Goal: Task Accomplishment & Management: Complete application form

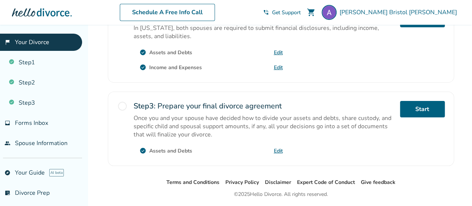
scroll to position [305, 0]
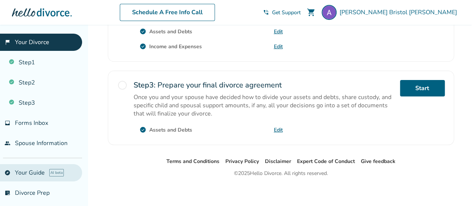
click at [22, 174] on link "explore Your Guide AI beta" at bounding box center [41, 172] width 82 height 17
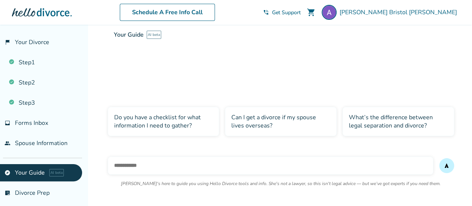
scroll to position [25, 0]
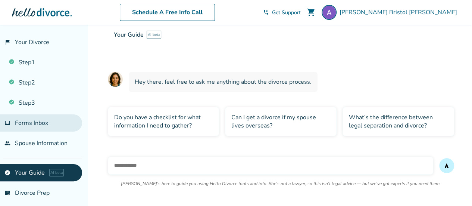
click at [33, 120] on span "Forms Inbox" at bounding box center [31, 123] width 33 height 8
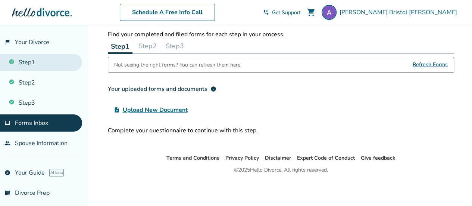
click at [24, 69] on link "Step 1" at bounding box center [41, 62] width 82 height 17
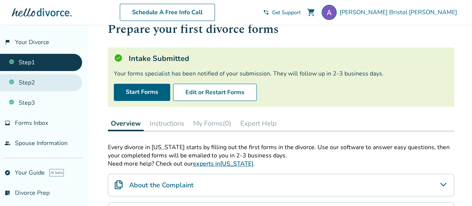
click at [28, 84] on link "Step 2" at bounding box center [41, 82] width 82 height 17
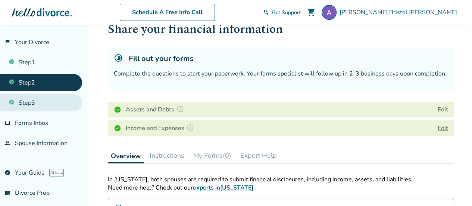
click at [23, 105] on link "Step 3" at bounding box center [41, 102] width 82 height 17
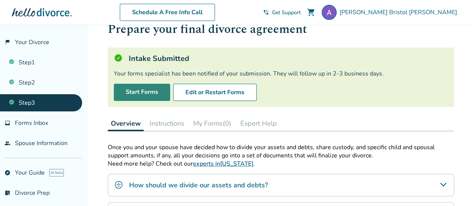
click at [136, 90] on link "Start Forms" at bounding box center [142, 92] width 56 height 17
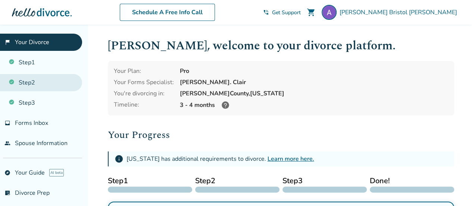
click at [23, 81] on link "Step 2" at bounding box center [41, 82] width 82 height 17
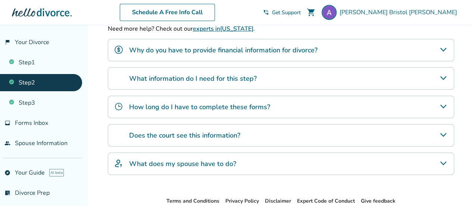
scroll to position [184, 0]
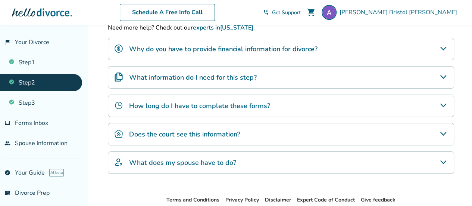
click at [444, 129] on icon "Does the court see this information?" at bounding box center [443, 133] width 9 height 9
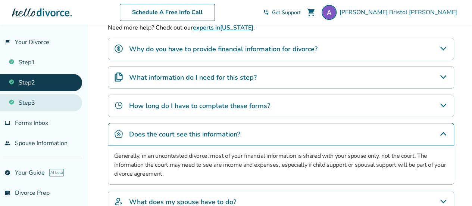
click at [33, 100] on link "Step 3" at bounding box center [41, 102] width 82 height 17
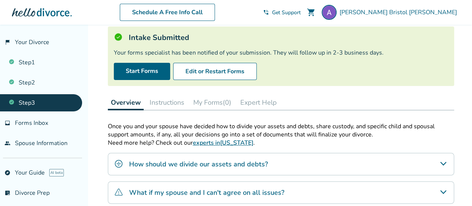
scroll to position [44, 0]
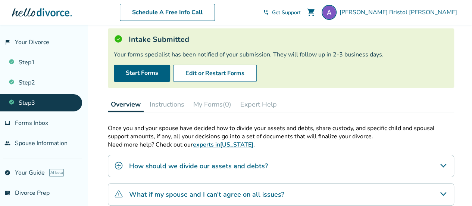
click at [162, 108] on button "Instructions" at bounding box center [167, 104] width 41 height 15
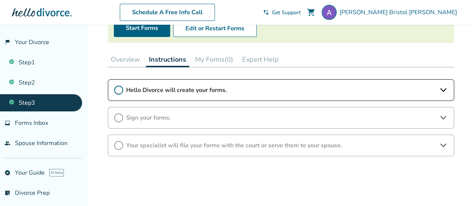
scroll to position [82, 0]
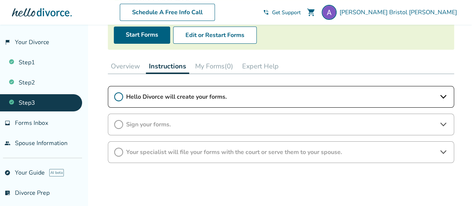
click at [447, 94] on icon at bounding box center [443, 96] width 9 height 9
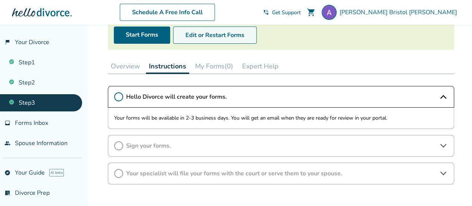
click at [205, 37] on button "Edit or Restart Forms" at bounding box center [215, 35] width 84 height 17
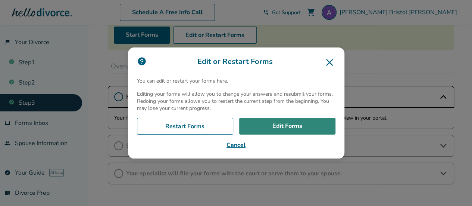
click at [277, 123] on link "Edit Forms" at bounding box center [287, 126] width 96 height 17
